Goal: Information Seeking & Learning: Learn about a topic

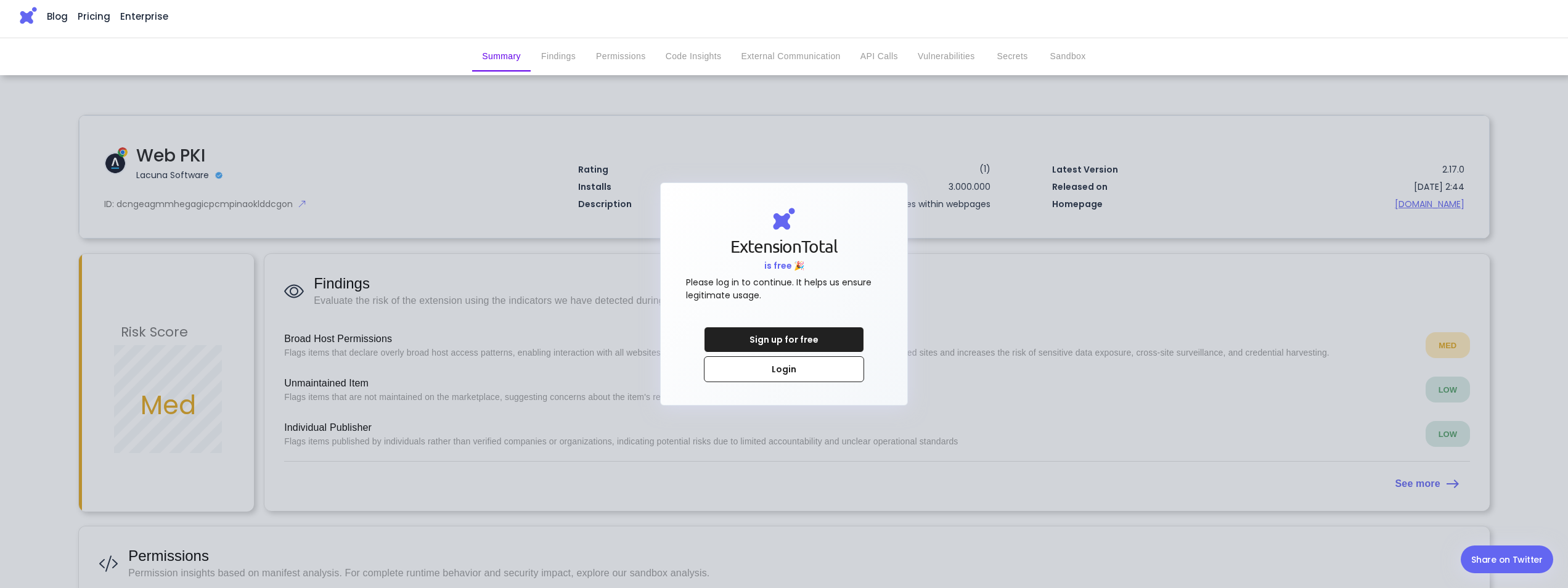
click at [974, 307] on div at bounding box center [784, 294] width 1568 height 588
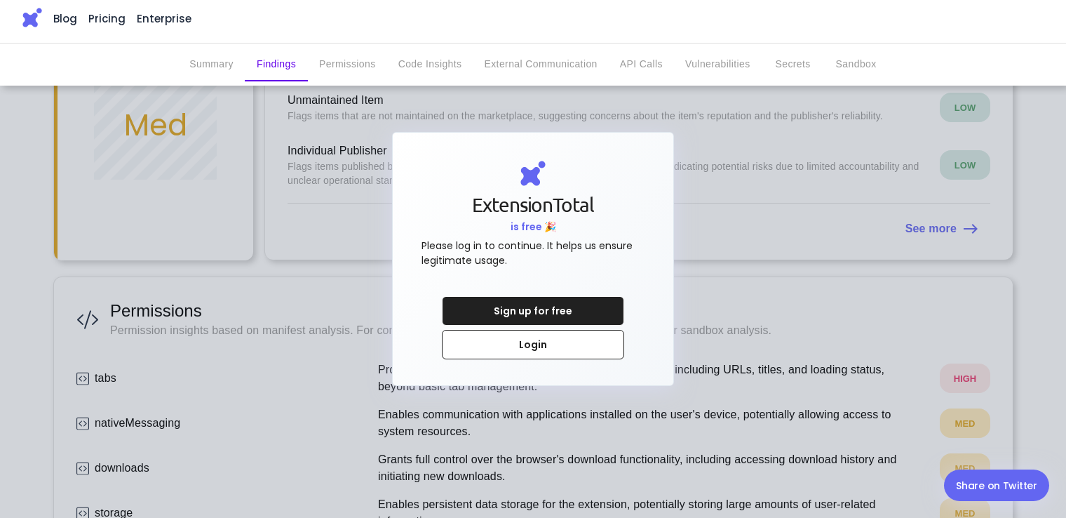
scroll to position [351, 0]
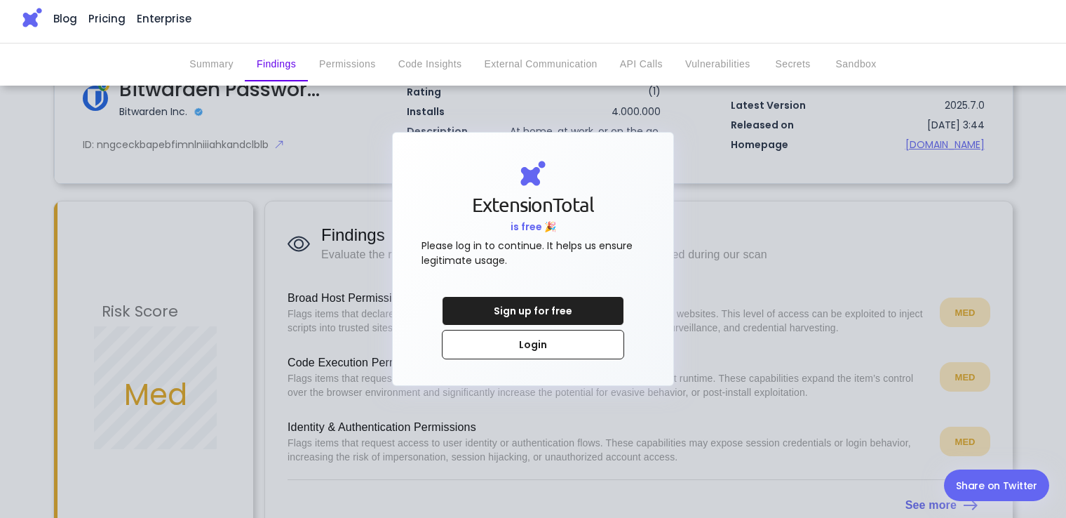
scroll to position [70, 0]
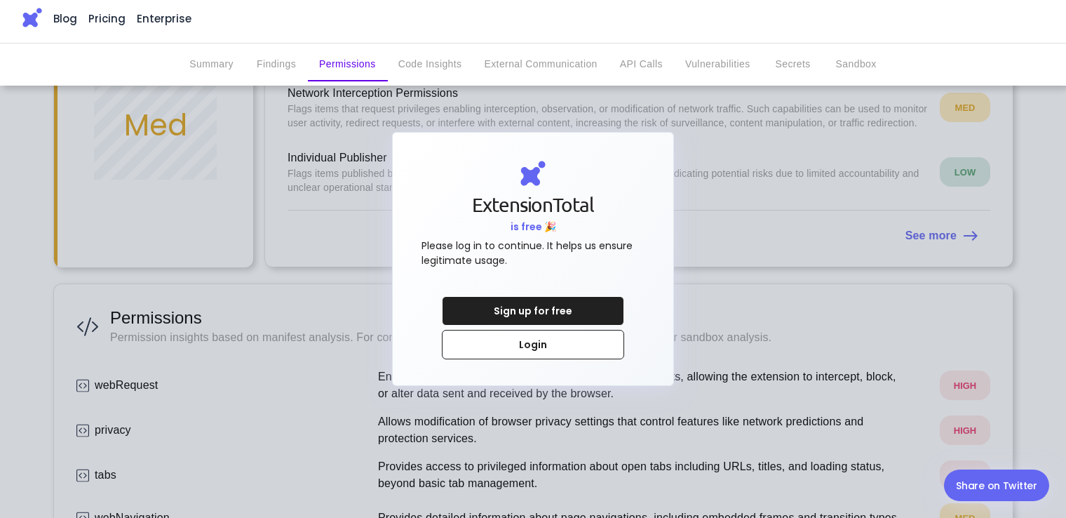
scroll to position [70, 0]
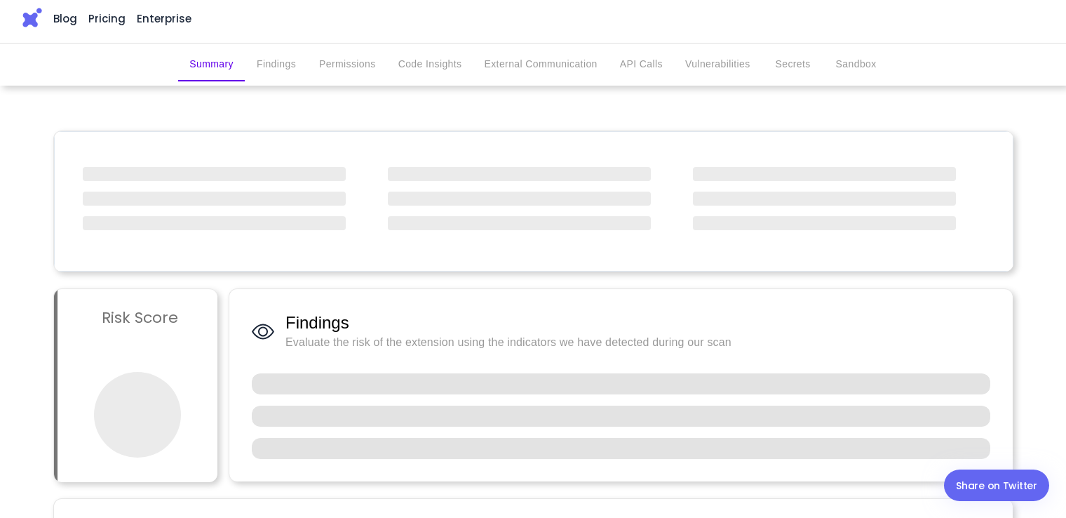
scroll to position [70, 0]
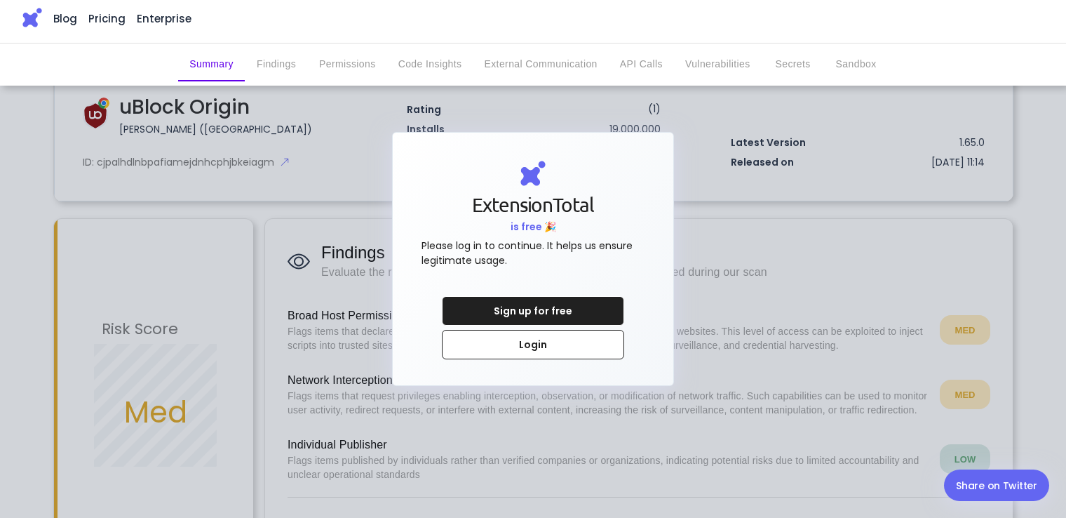
click at [570, 345] on div "Login" at bounding box center [533, 344] width 107 height 28
click at [362, 126] on div at bounding box center [533, 259] width 1066 height 518
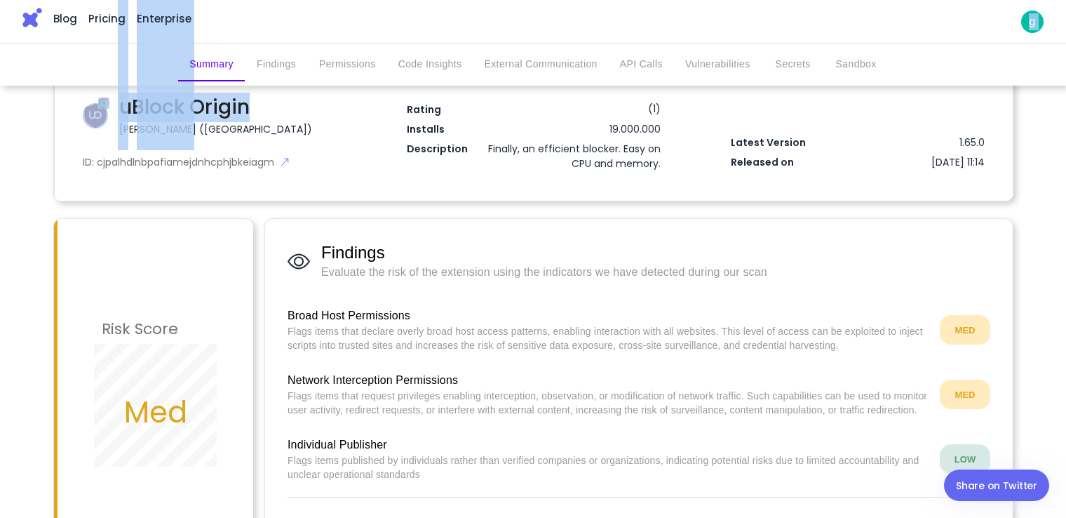
drag, startPoint x: 251, startPoint y: 106, endPoint x: 122, endPoint y: 109, distance: 129.1
drag, startPoint x: 122, startPoint y: 109, endPoint x: 290, endPoint y: 120, distance: 168.7
click at [290, 120] on h1 "uBlock Origin" at bounding box center [225, 107] width 213 height 29
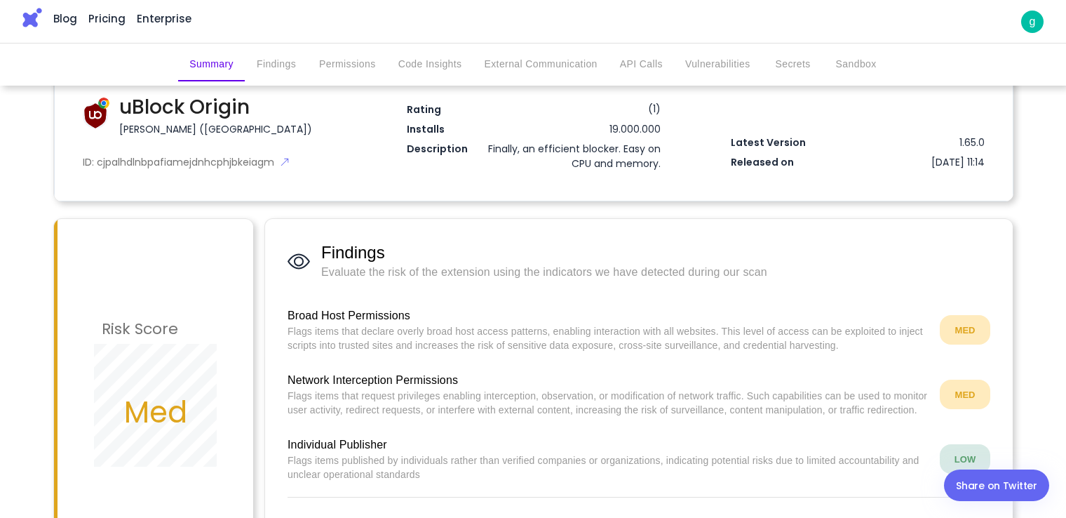
click at [318, 153] on div "uBlock Origin Raymond Hill (gorhill) ID: cjpalhdlnbpafiamejdnhcphjbkeiagm" at bounding box center [224, 132] width 282 height 78
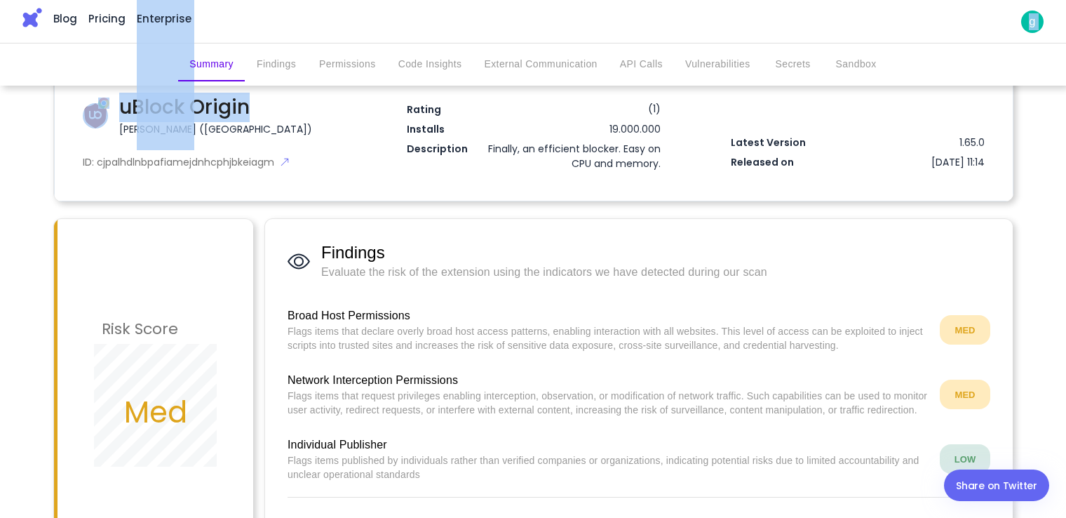
drag, startPoint x: 244, startPoint y: 116, endPoint x: 130, endPoint y: 109, distance: 113.8
drag, startPoint x: 130, startPoint y: 109, endPoint x: 121, endPoint y: 108, distance: 9.9
click at [121, 108] on link "Pricing" at bounding box center [106, 18] width 37 height 263
click at [325, 133] on div "uBlock Origin Raymond Hill (gorhill)" at bounding box center [225, 115] width 213 height 44
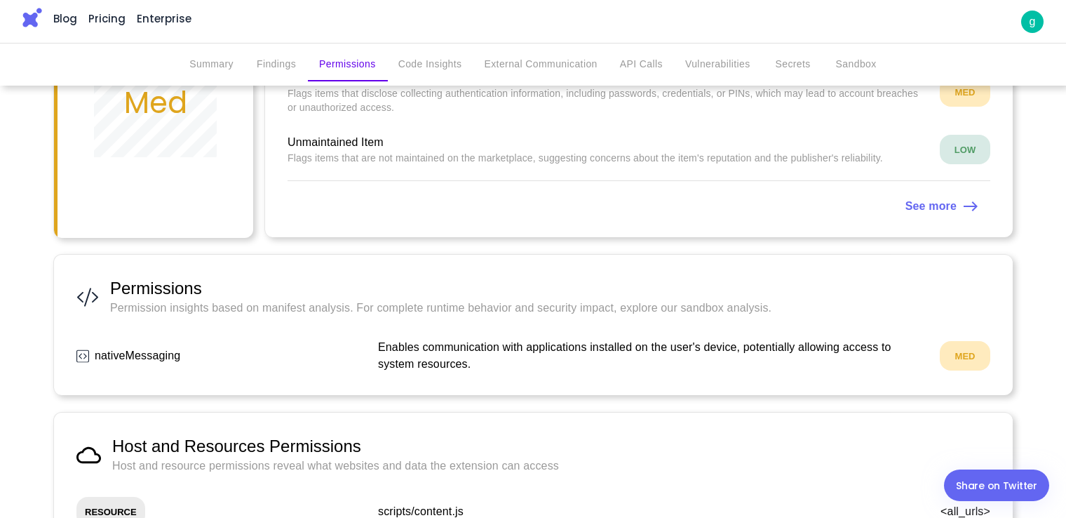
scroll to position [210, 0]
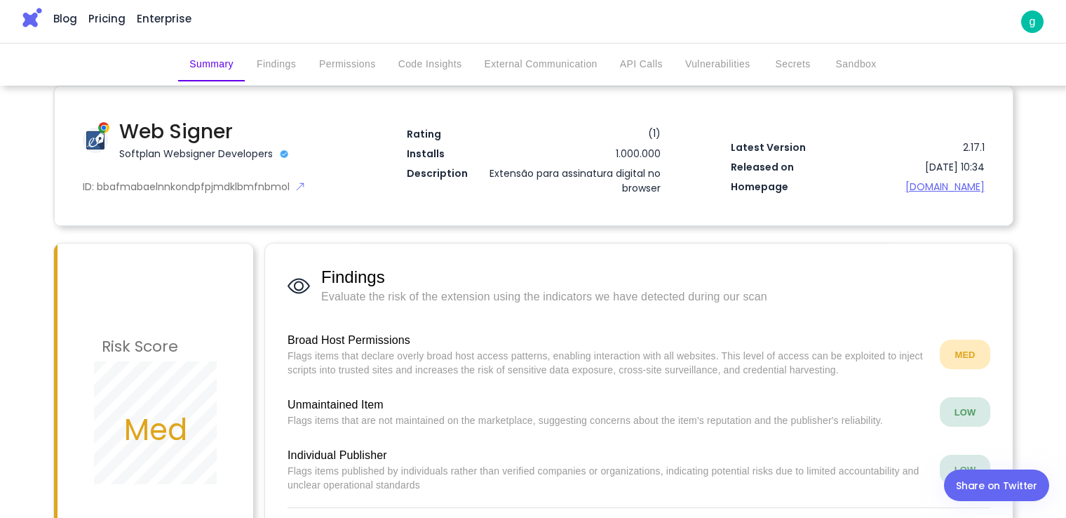
scroll to position [70, 0]
